Goal: Task Accomplishment & Management: Manage account settings

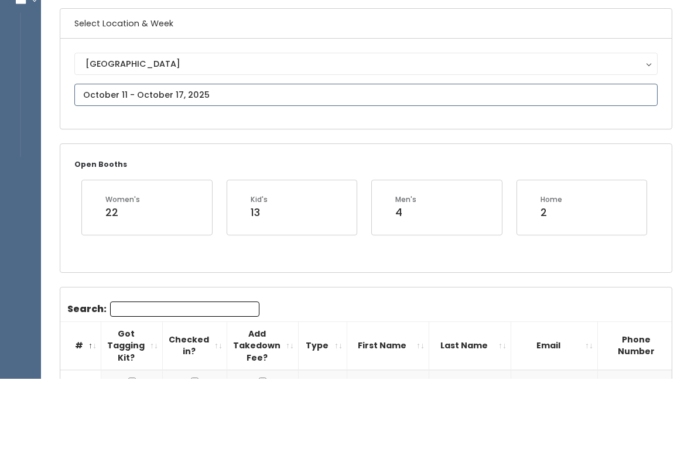
click at [293, 171] on input "text" at bounding box center [365, 182] width 583 height 22
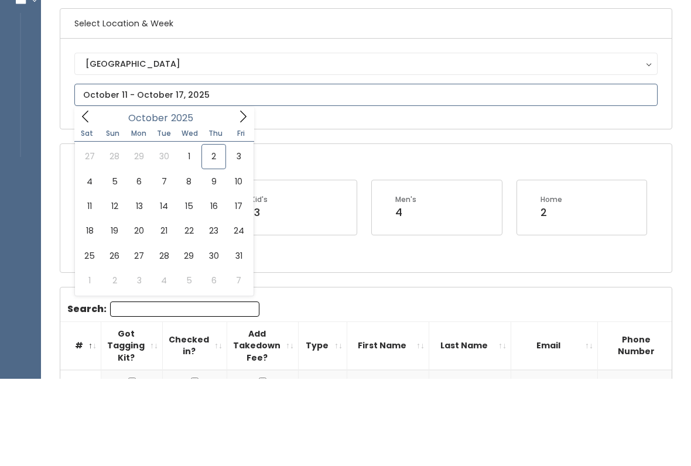
scroll to position [87, 0]
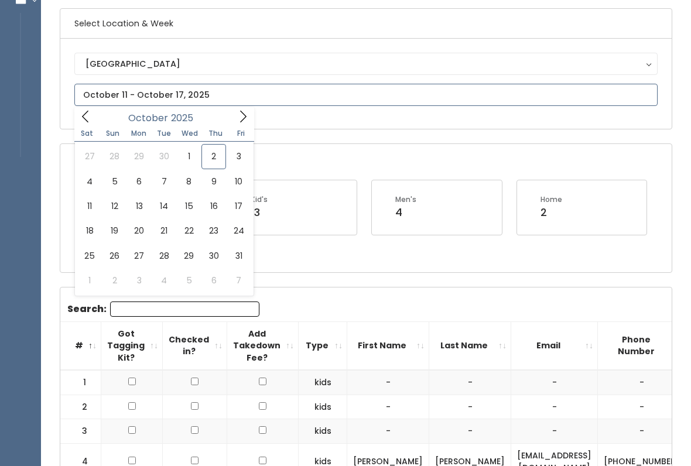
click at [95, 112] on span at bounding box center [85, 116] width 22 height 18
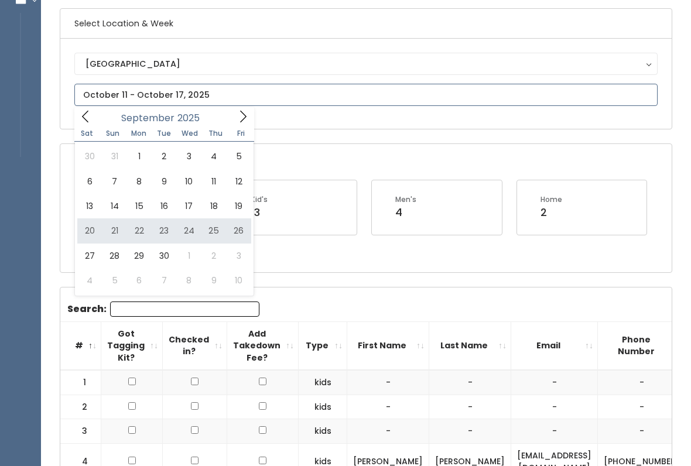
type input "September 20 to September 26"
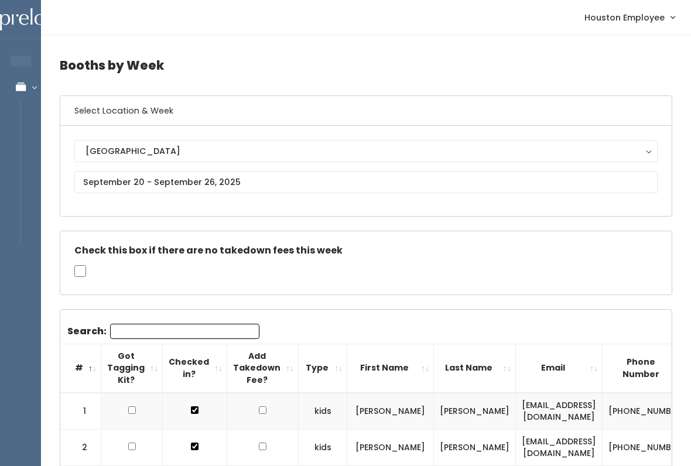
click at [191, 331] on input "Search:" at bounding box center [184, 331] width 149 height 15
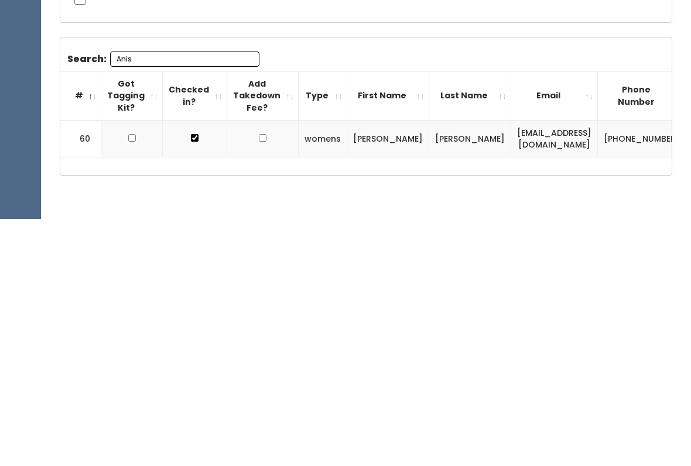
scroll to position [35, 0]
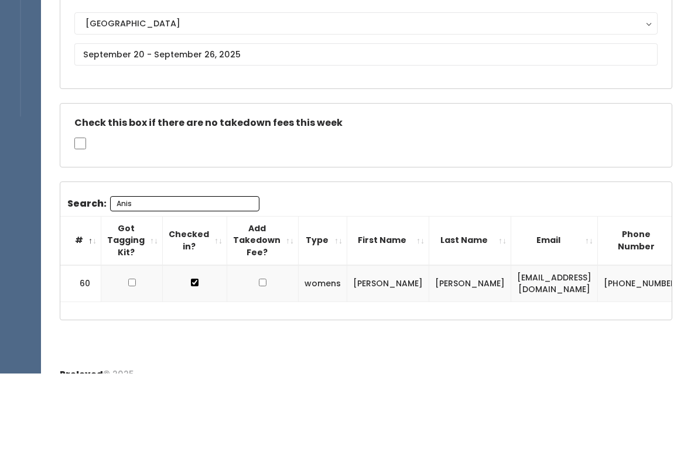
type input "Anis"
click at [361, 136] on input "text" at bounding box center [365, 147] width 583 height 22
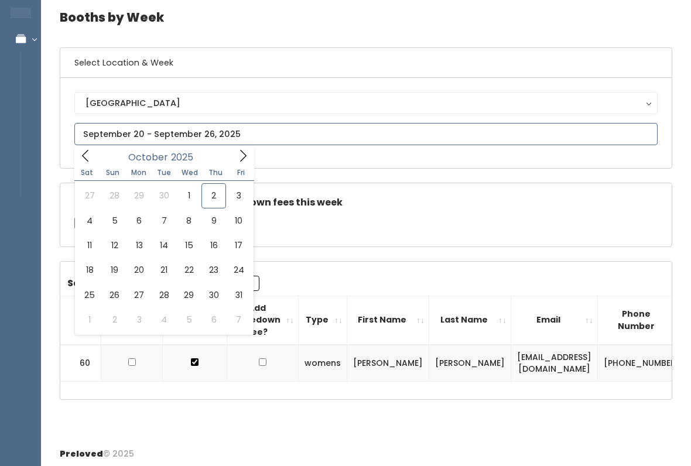
click at [320, 129] on input "text" at bounding box center [365, 134] width 583 height 22
click at [371, 131] on input "text" at bounding box center [365, 134] width 583 height 22
click at [242, 153] on icon at bounding box center [243, 155] width 13 height 13
click at [241, 157] on icon at bounding box center [243, 155] width 13 height 13
click at [87, 153] on icon at bounding box center [85, 155] width 13 height 13
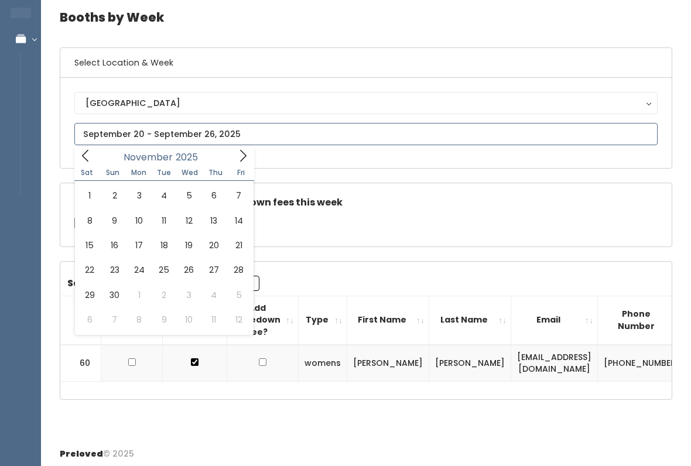
click at [97, 150] on div "[DATE]" at bounding box center [164, 155] width 135 height 18
click at [95, 152] on span at bounding box center [85, 155] width 22 height 18
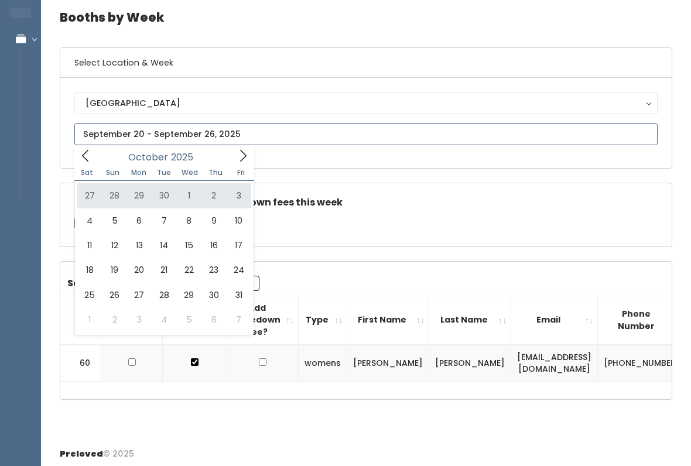
type input "[DATE] to [DATE]"
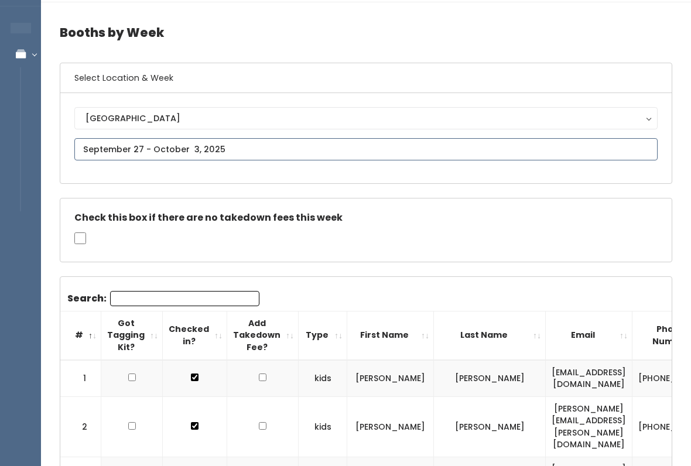
click at [317, 142] on input "text" at bounding box center [365, 150] width 583 height 22
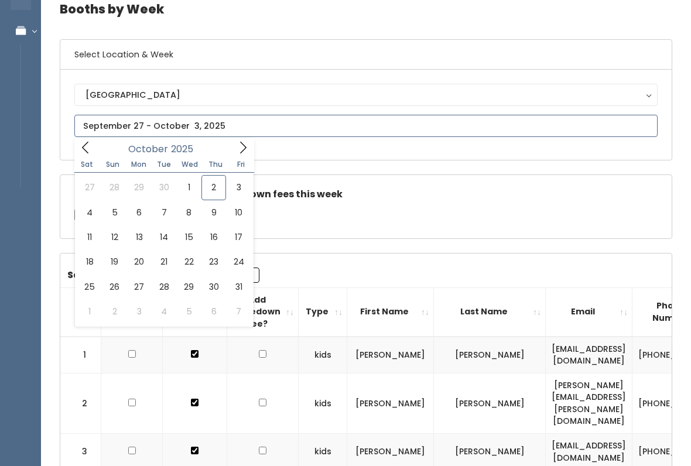
scroll to position [67, 0]
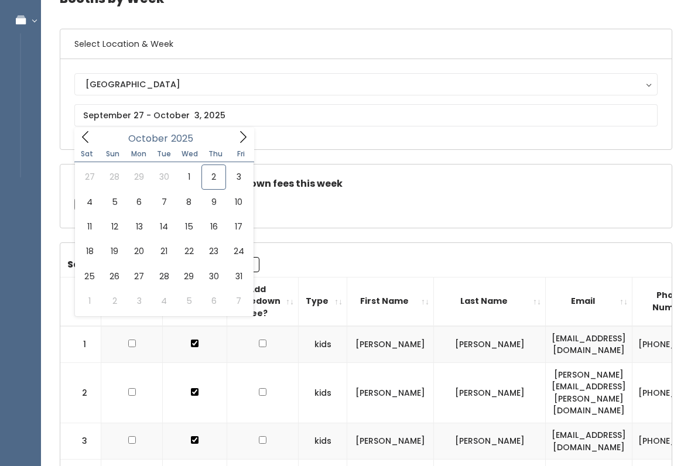
click at [335, 140] on div "Houston Layton Provo Sandy Spanish Fork Houston" at bounding box center [365, 104] width 611 height 90
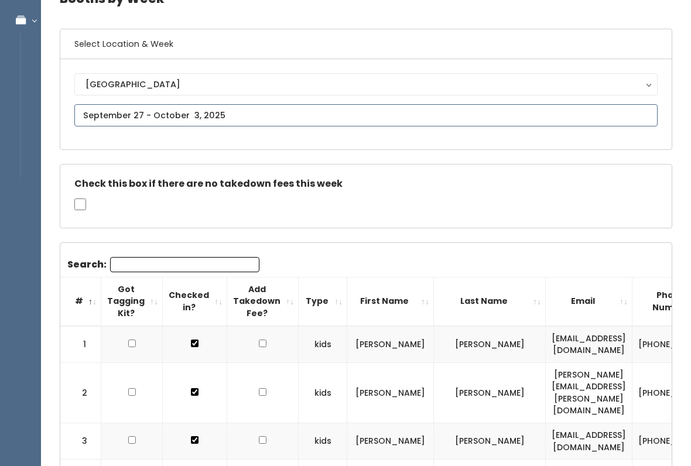
click at [348, 110] on input "text" at bounding box center [365, 115] width 583 height 22
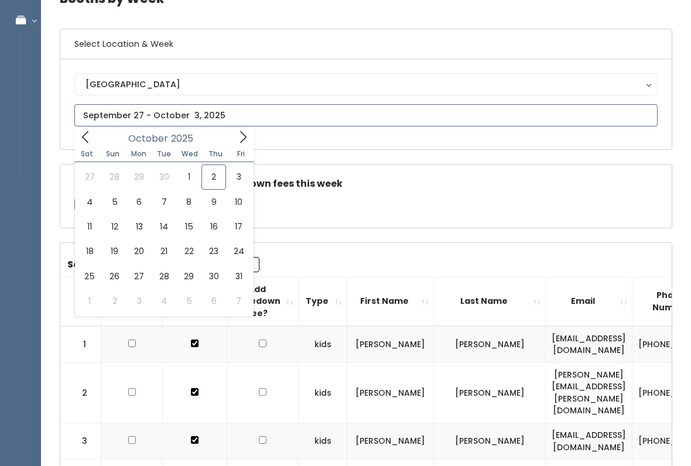
click at [384, 111] on input "text" at bounding box center [365, 115] width 583 height 22
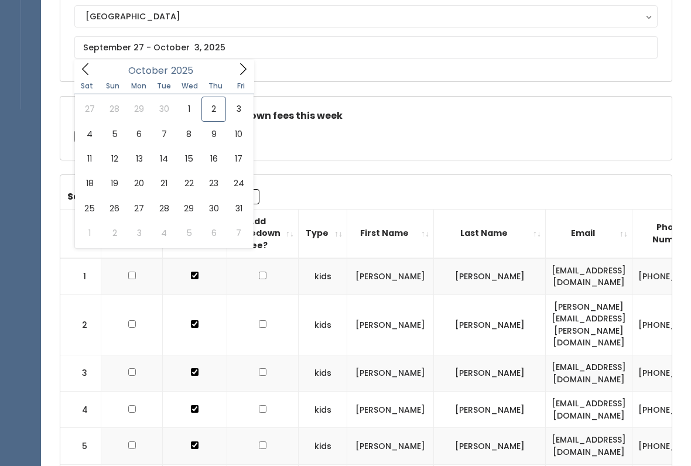
click at [433, 149] on div "Check this box if there are no takedown fees this week" at bounding box center [365, 128] width 611 height 63
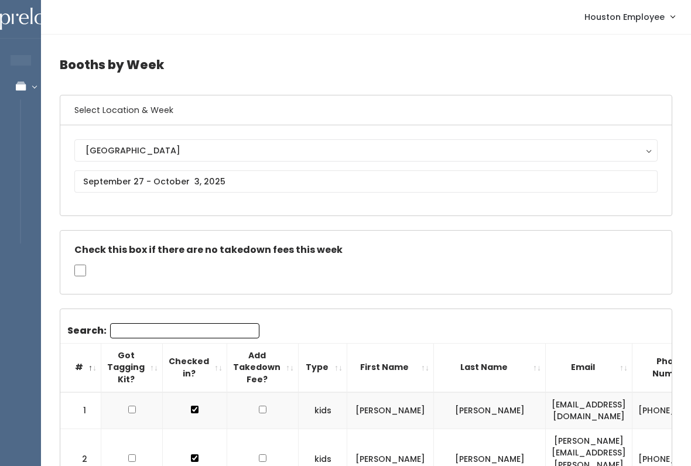
scroll to position [1, 0]
click at [224, 330] on input "Search:" at bounding box center [184, 330] width 149 height 15
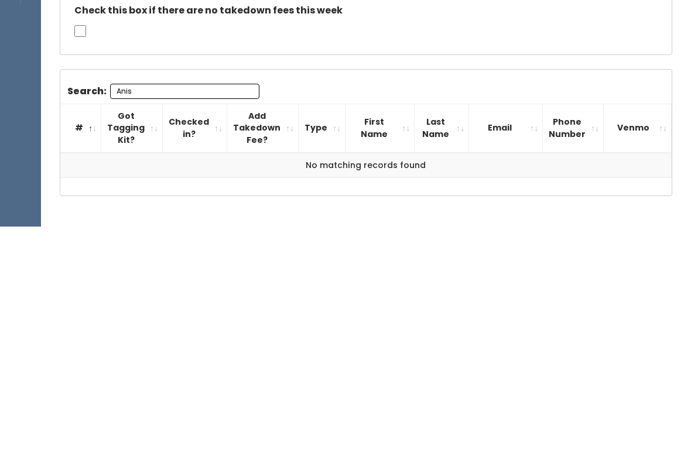
scroll to position [33, 0]
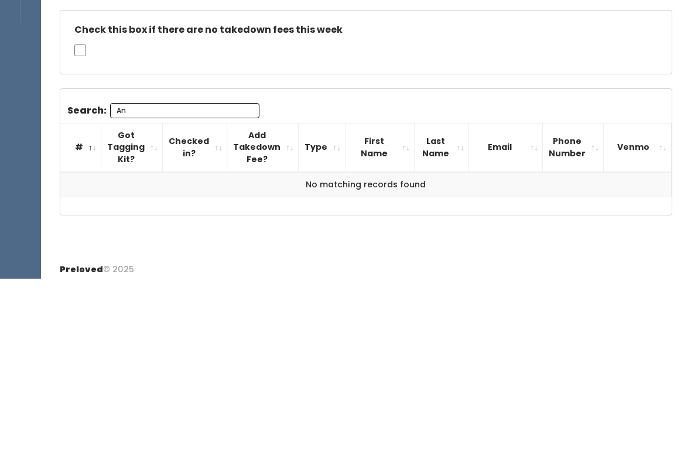
type input "A"
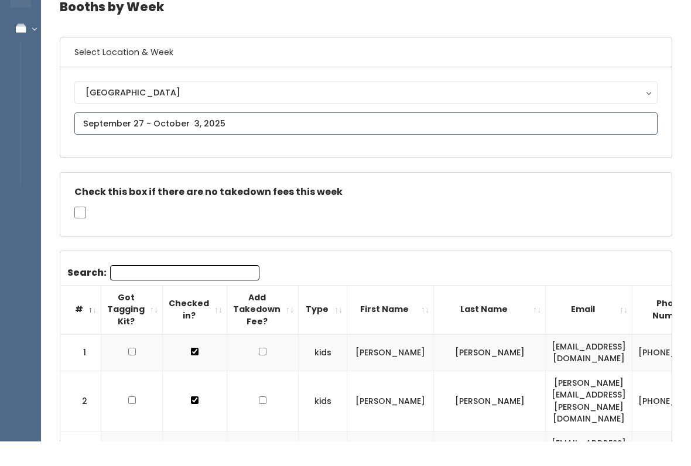
click at [420, 138] on input "text" at bounding box center [365, 149] width 583 height 22
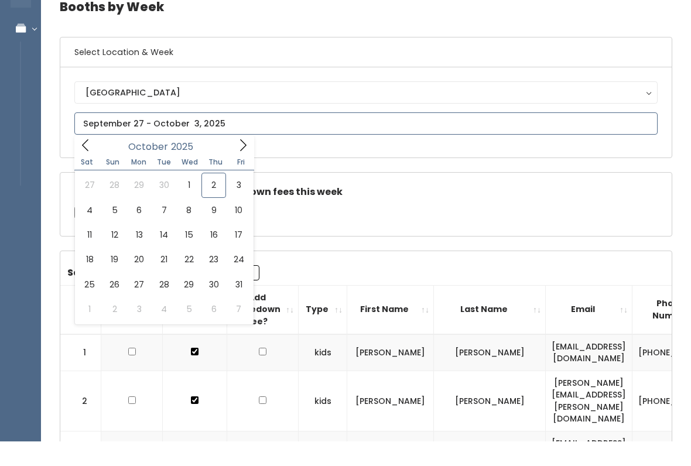
scroll to position [59, 0]
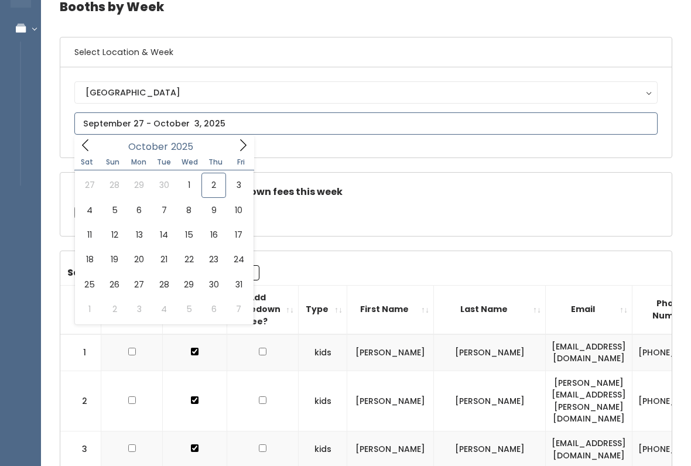
click at [86, 149] on icon at bounding box center [85, 145] width 6 height 12
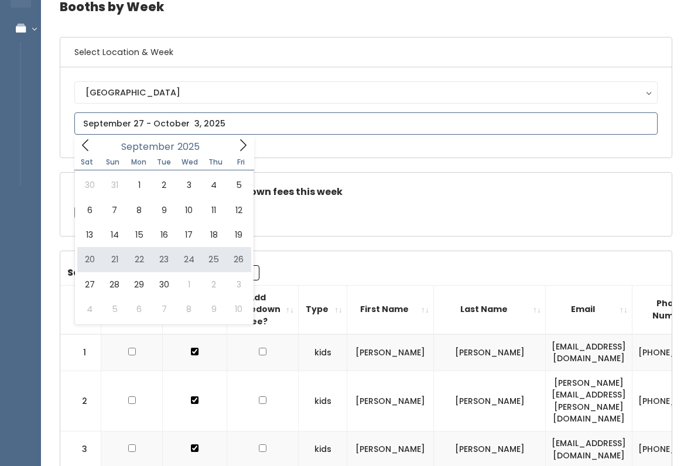
type input "September 20 to September 26"
